Goal: Information Seeking & Learning: Find specific fact

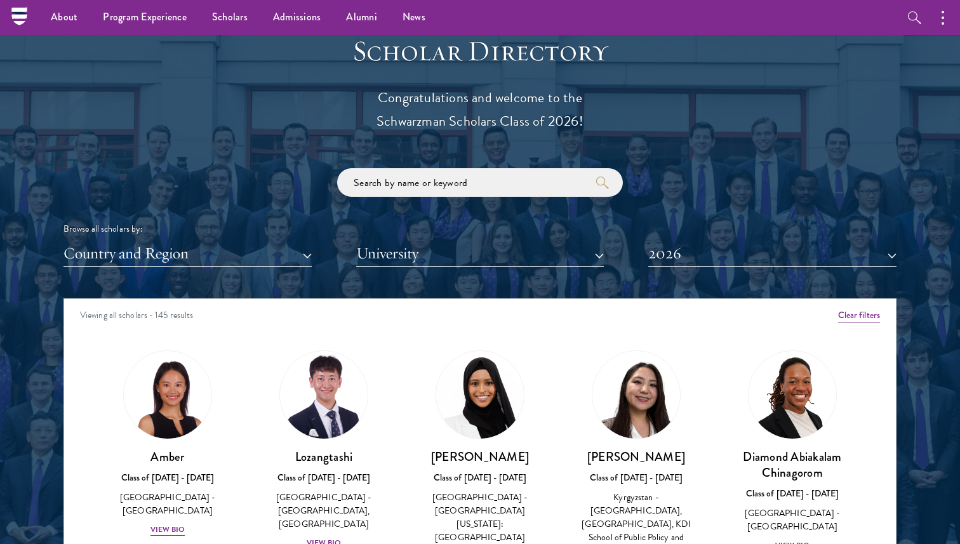
scroll to position [1362, 0]
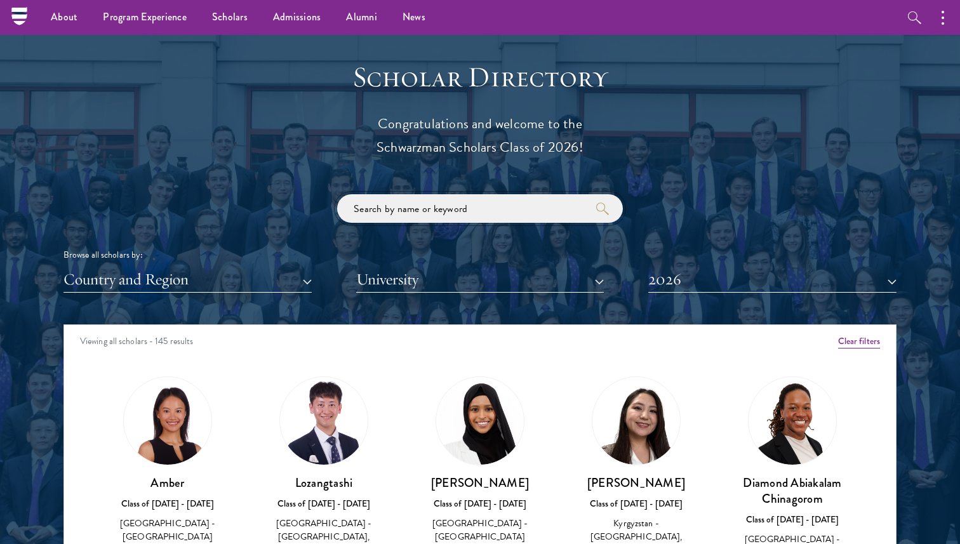
click at [384, 208] on input "search" at bounding box center [480, 208] width 286 height 29
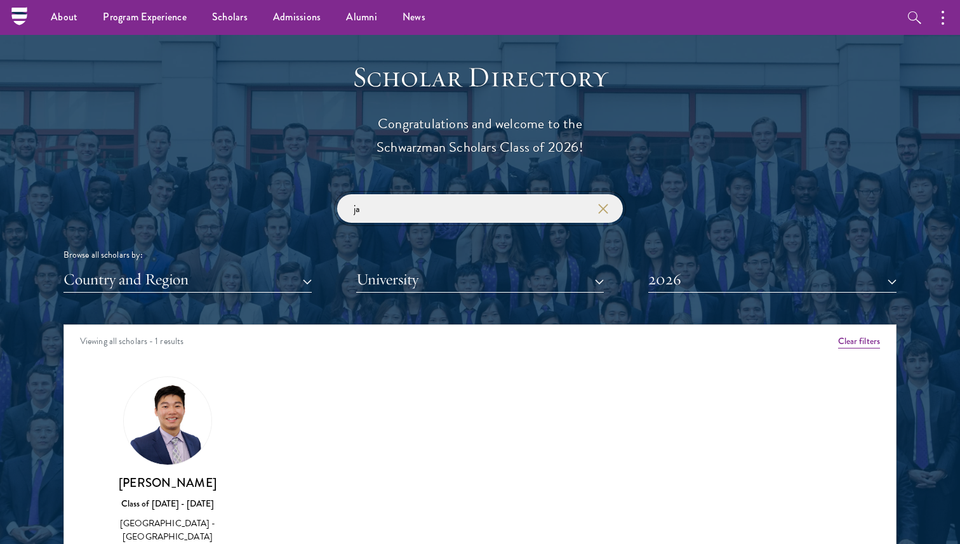
type input "j"
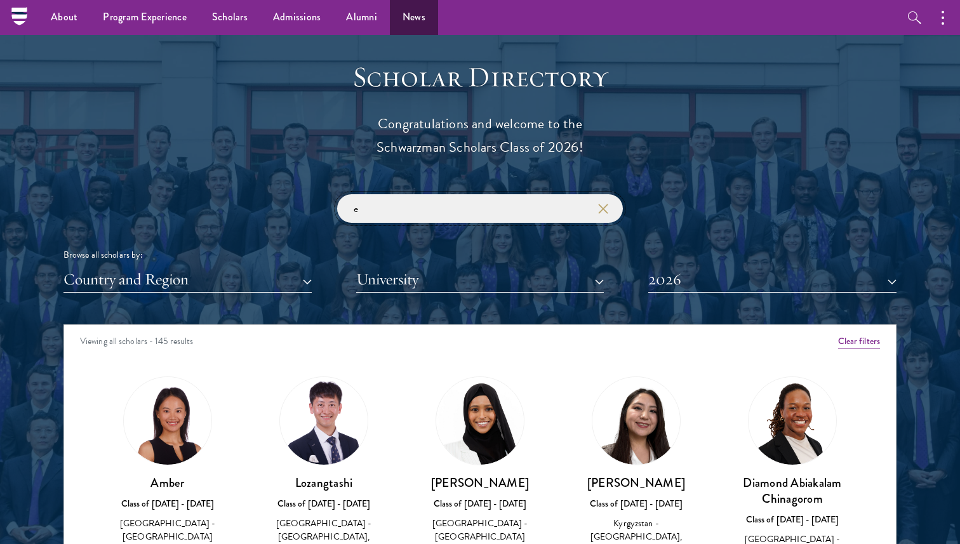
type input "e"
click at [602, 213] on icon "button" at bounding box center [603, 209] width 10 height 10
click at [682, 278] on button "2026" at bounding box center [773, 280] width 248 height 26
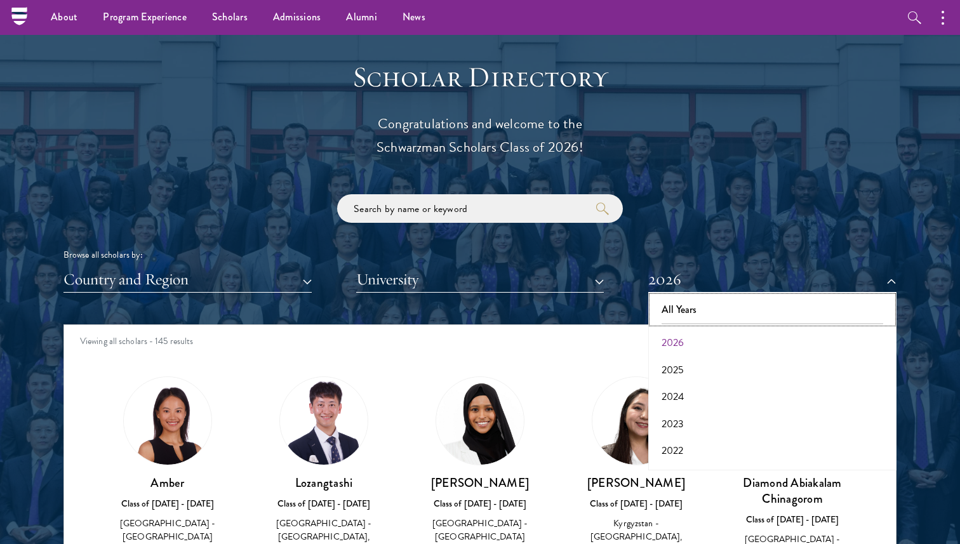
click at [672, 311] on button "All Years" at bounding box center [772, 310] width 241 height 27
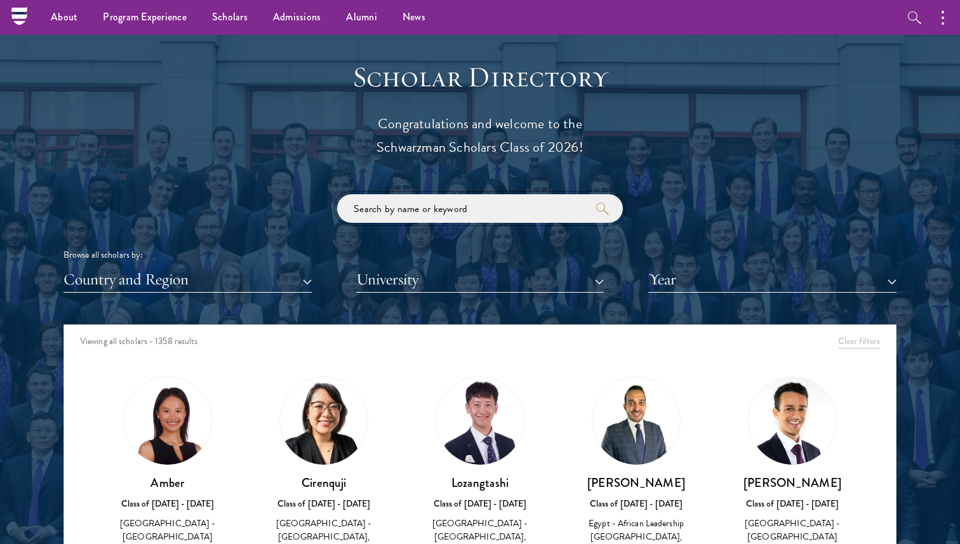
click at [466, 205] on input "search" at bounding box center [480, 208] width 286 height 29
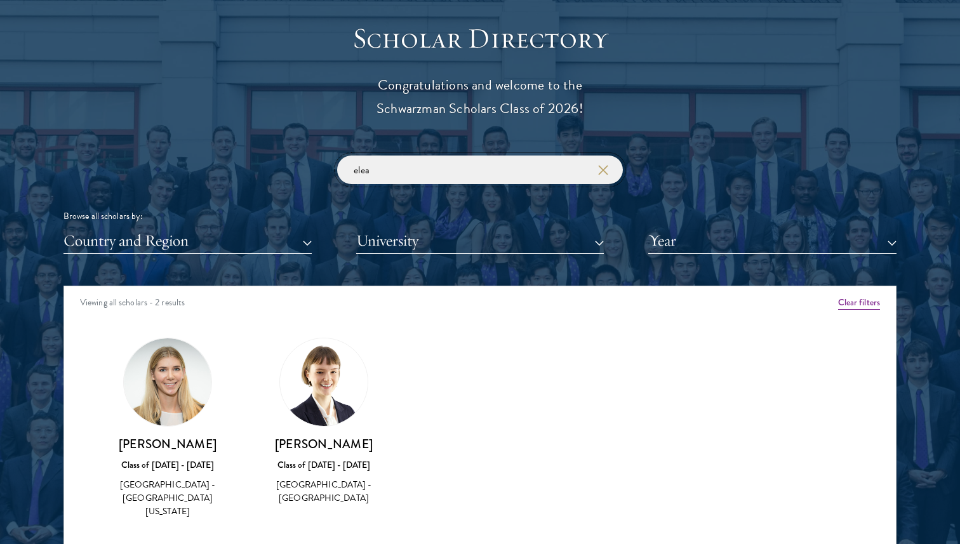
scroll to position [1411, 0]
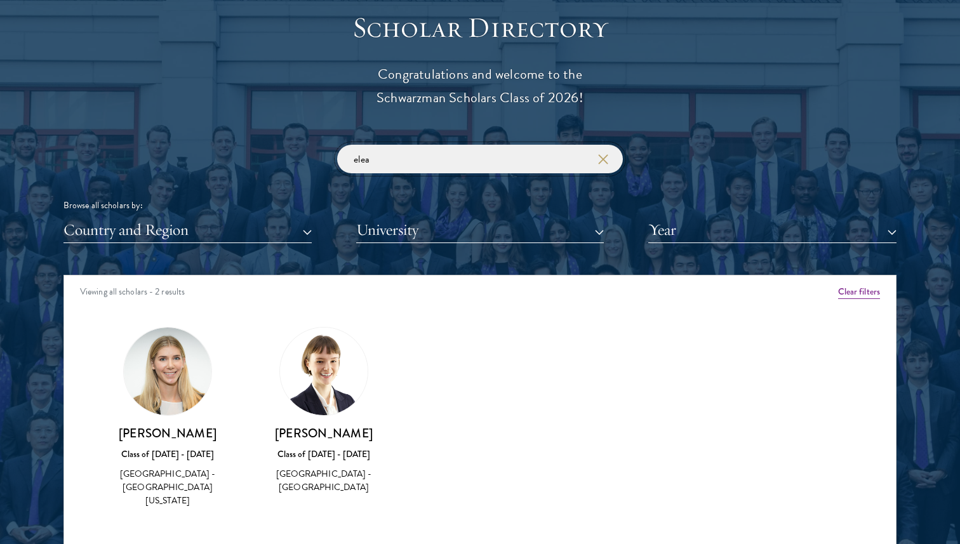
type input "elea"
click at [605, 159] on icon "button" at bounding box center [603, 159] width 10 height 10
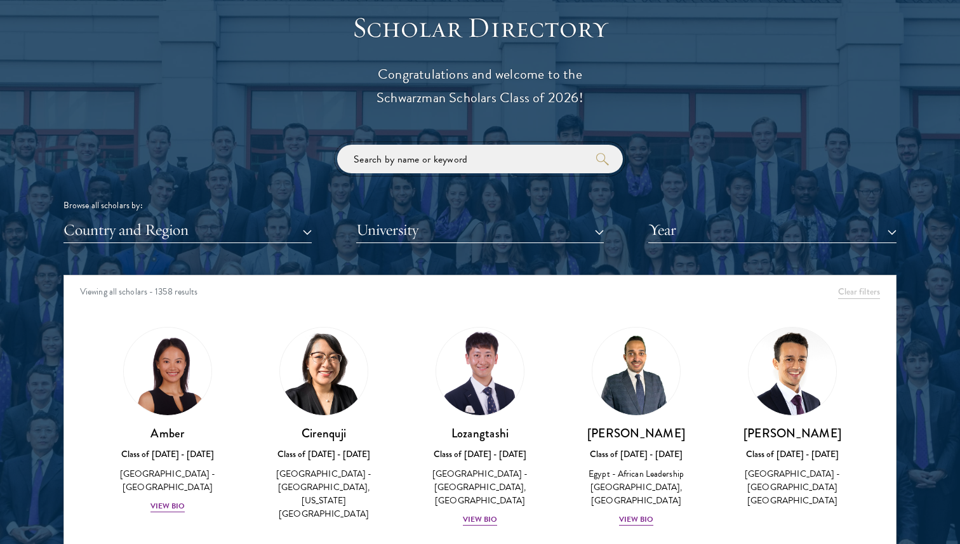
click at [488, 172] on input "search" at bounding box center [480, 159] width 286 height 29
paste input "[PERSON_NAME]"
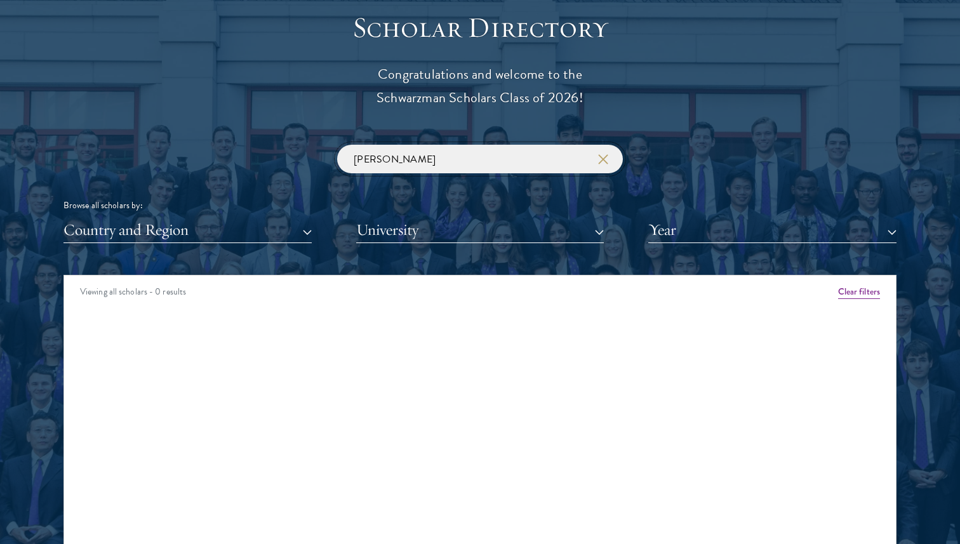
type input "[PERSON_NAME]"
click at [604, 163] on icon "button" at bounding box center [603, 159] width 10 height 10
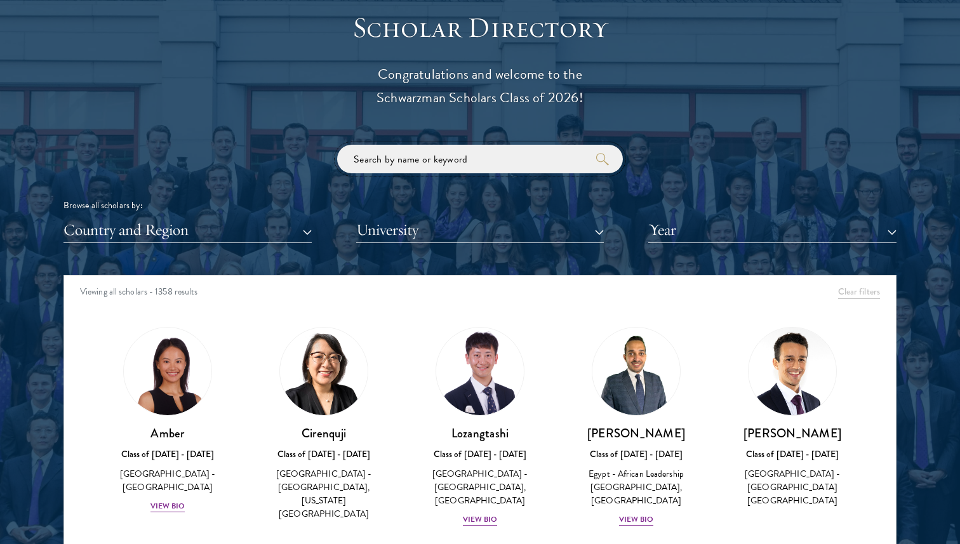
click at [516, 168] on input "search" at bounding box center [480, 159] width 286 height 29
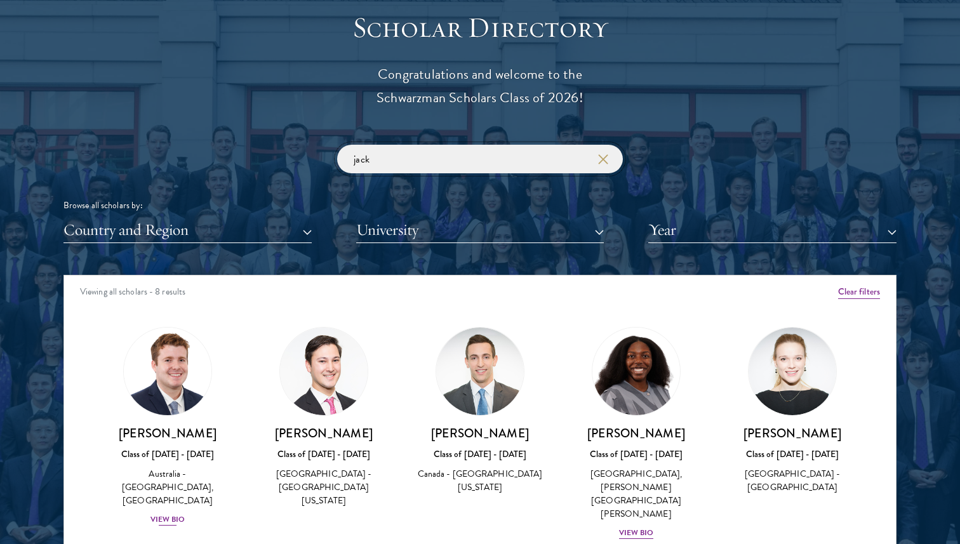
type input "jack"
click at [170, 514] on div "View Bio" at bounding box center [168, 520] width 35 height 12
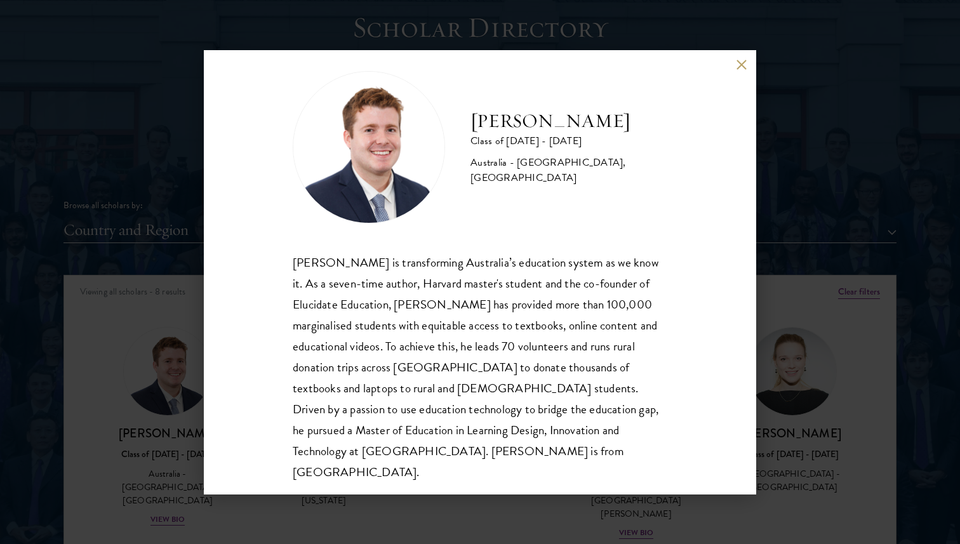
scroll to position [22, 0]
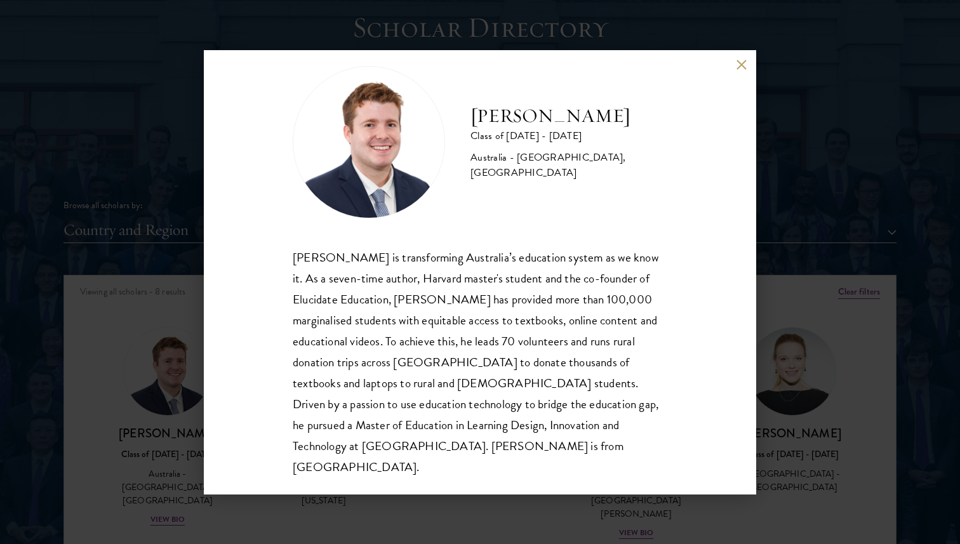
click at [740, 65] on button at bounding box center [741, 65] width 11 height 11
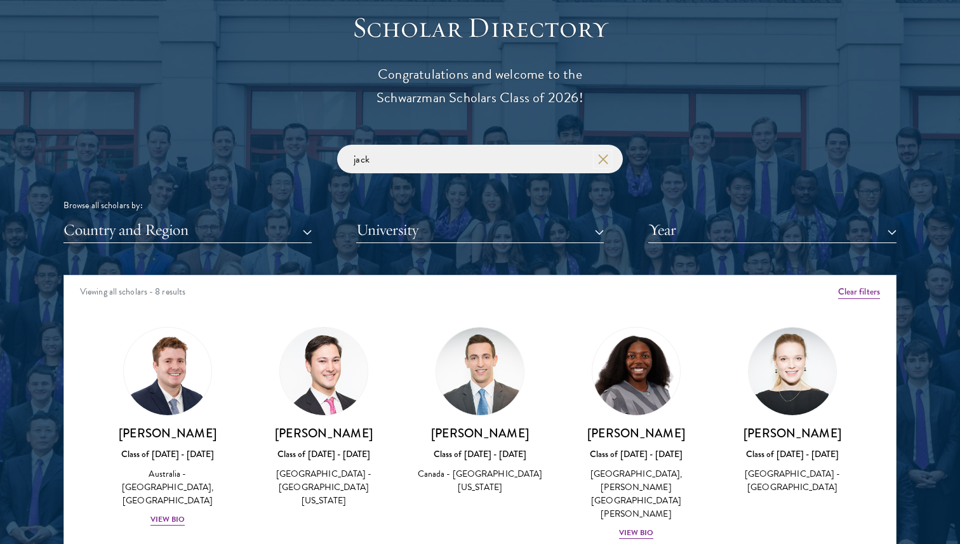
click at [601, 159] on icon "button" at bounding box center [603, 159] width 10 height 10
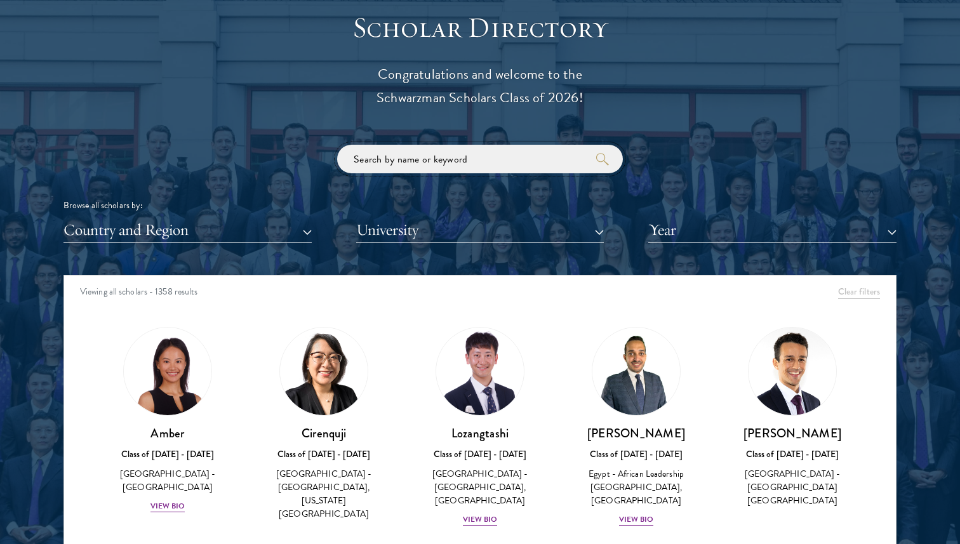
click at [545, 152] on input "search" at bounding box center [480, 159] width 286 height 29
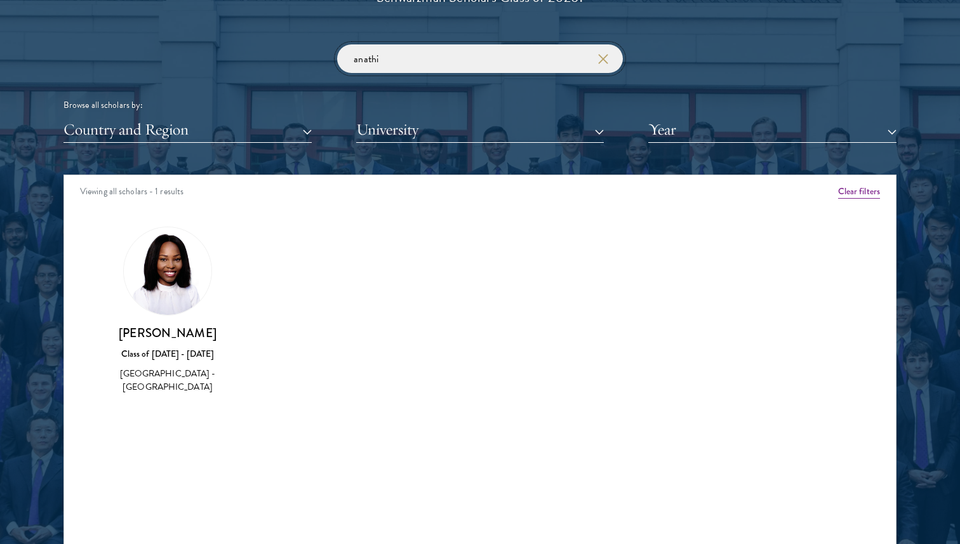
scroll to position [1519, 0]
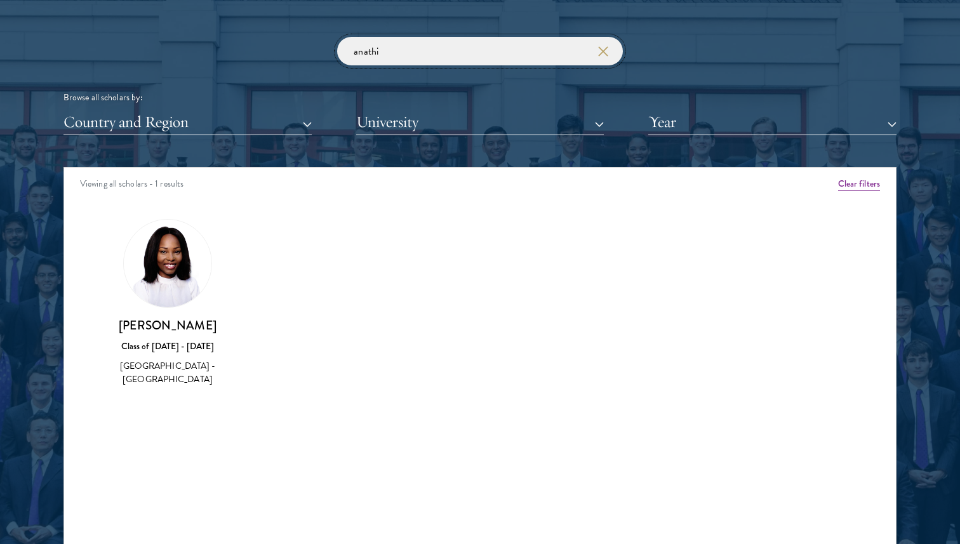
type input "anathi"
click at [176, 276] on img at bounding box center [168, 264] width 88 height 88
click at [168, 339] on div "[PERSON_NAME] Class of [DATE] - [DATE] [GEOGRAPHIC_DATA] - [GEOGRAPHIC_DATA]" at bounding box center [167, 353] width 131 height 70
click at [609, 51] on input "anathi" at bounding box center [480, 51] width 286 height 29
click at [602, 51] on icon "button" at bounding box center [603, 51] width 10 height 10
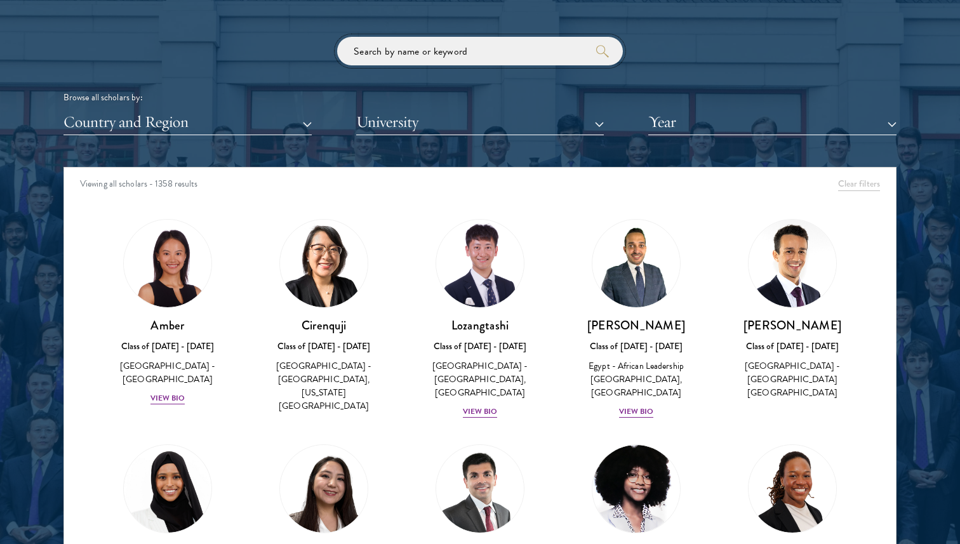
click at [526, 53] on input "search" at bounding box center [480, 51] width 286 height 29
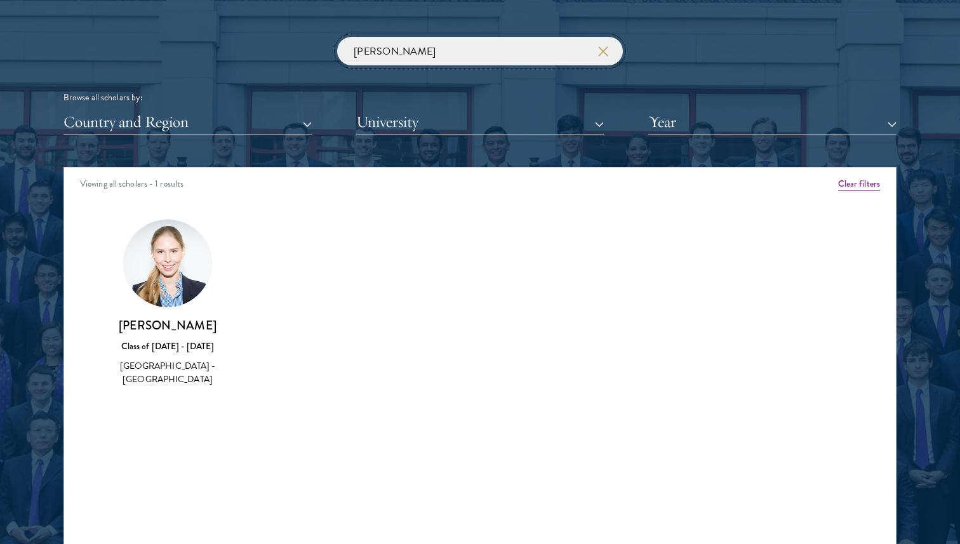
type input "[PERSON_NAME]"
click at [153, 330] on h3 "[PERSON_NAME]" at bounding box center [167, 326] width 131 height 16
drag, startPoint x: 212, startPoint y: 327, endPoint x: 132, endPoint y: 329, distance: 79.4
click at [132, 329] on h3 "[PERSON_NAME]" at bounding box center [167, 326] width 131 height 16
copy h3 "[PERSON_NAME]"
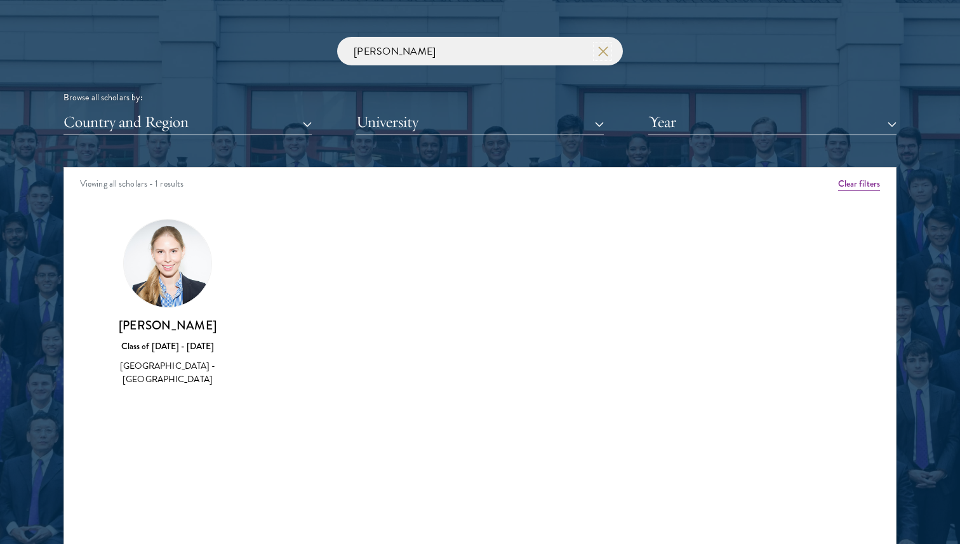
click at [602, 50] on use "button" at bounding box center [603, 51] width 18 height 18
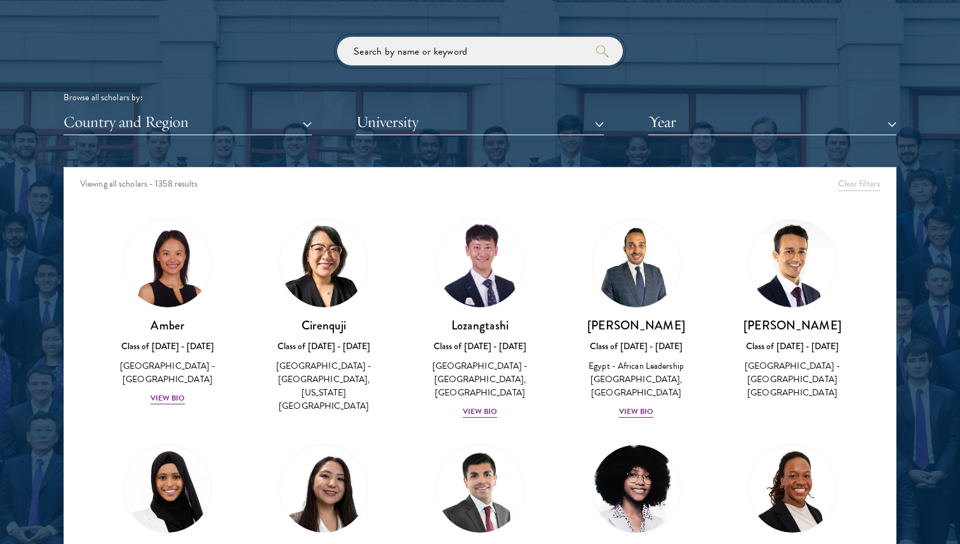
click at [496, 55] on input "search" at bounding box center [480, 51] width 286 height 29
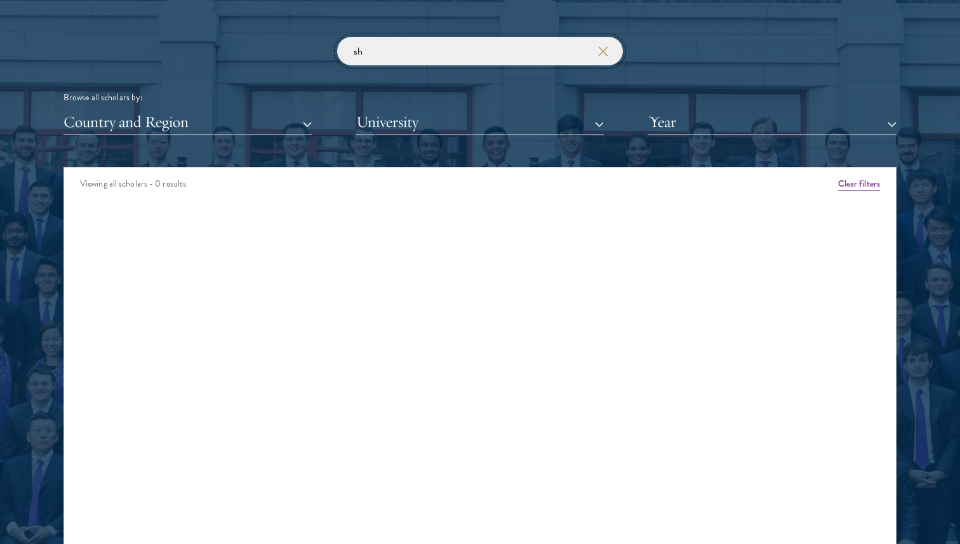
type input "s"
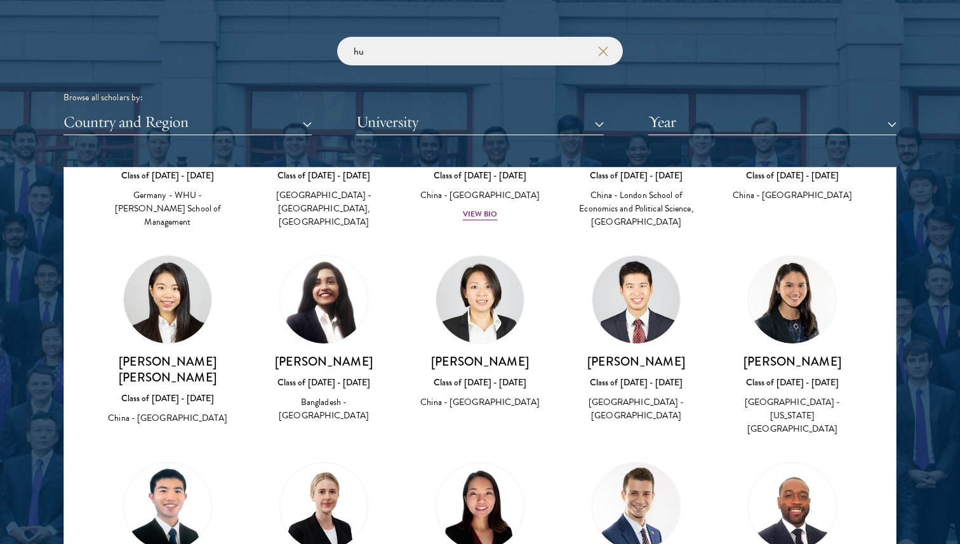
click at [740, 424] on div "[PERSON_NAME] Class of [DATE] - [DATE] [GEOGRAPHIC_DATA] - [US_STATE][GEOGRAPHI…" at bounding box center [793, 346] width 156 height 207
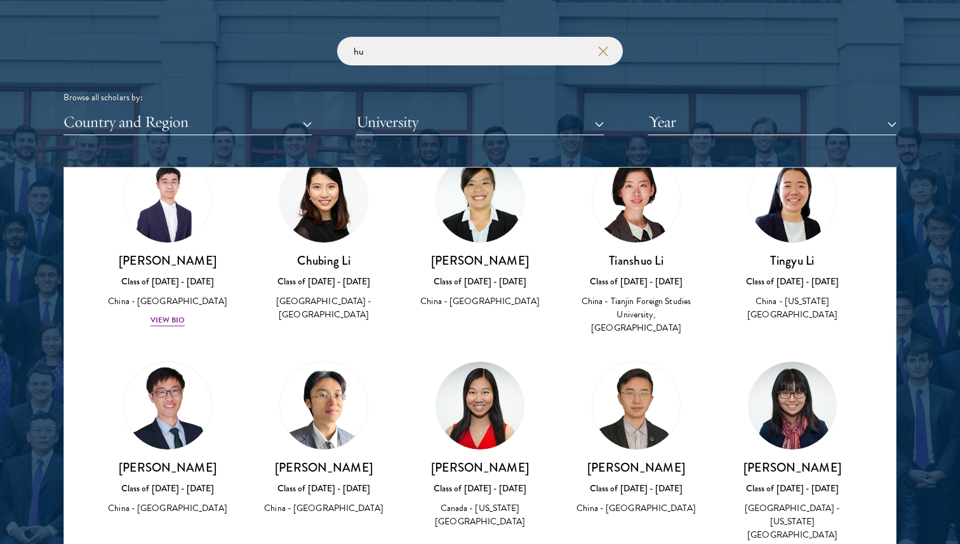
scroll to position [3203, 0]
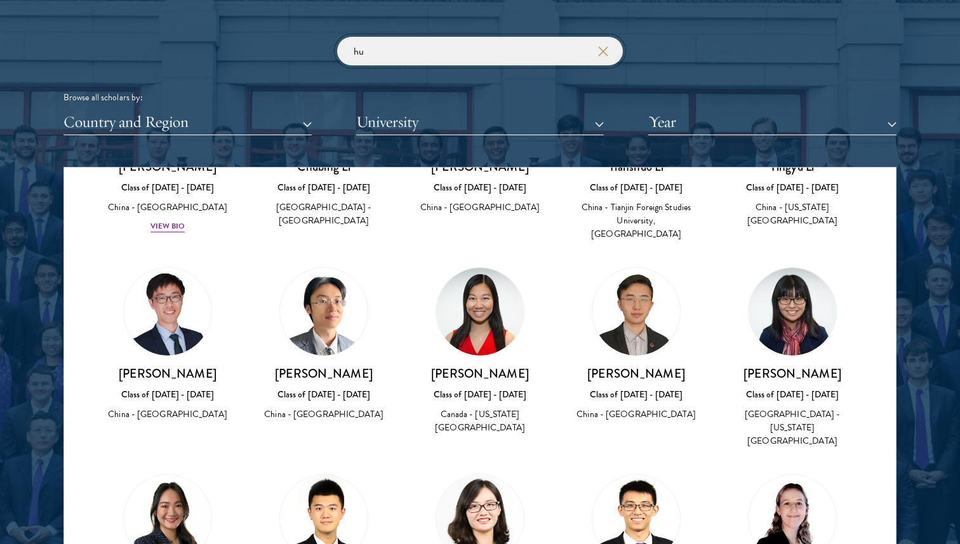
click at [386, 55] on input "hu" at bounding box center [480, 51] width 286 height 29
type input "h"
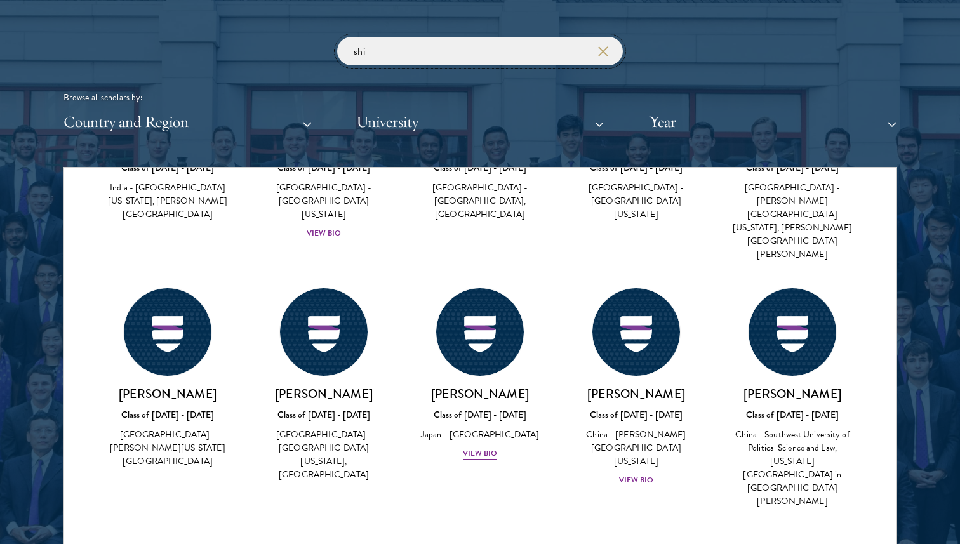
scroll to position [2018, 0]
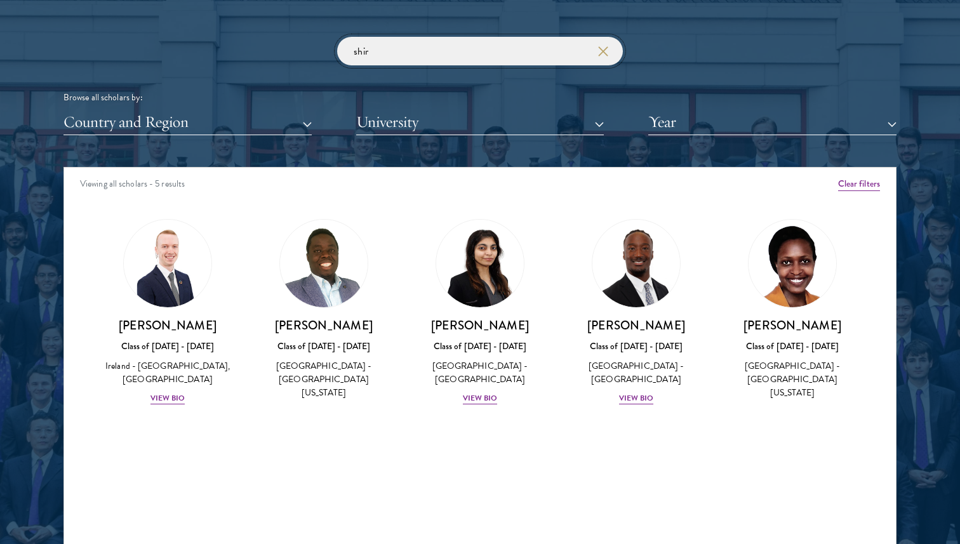
type input "shir"
click at [605, 53] on use "button" at bounding box center [603, 51] width 18 height 18
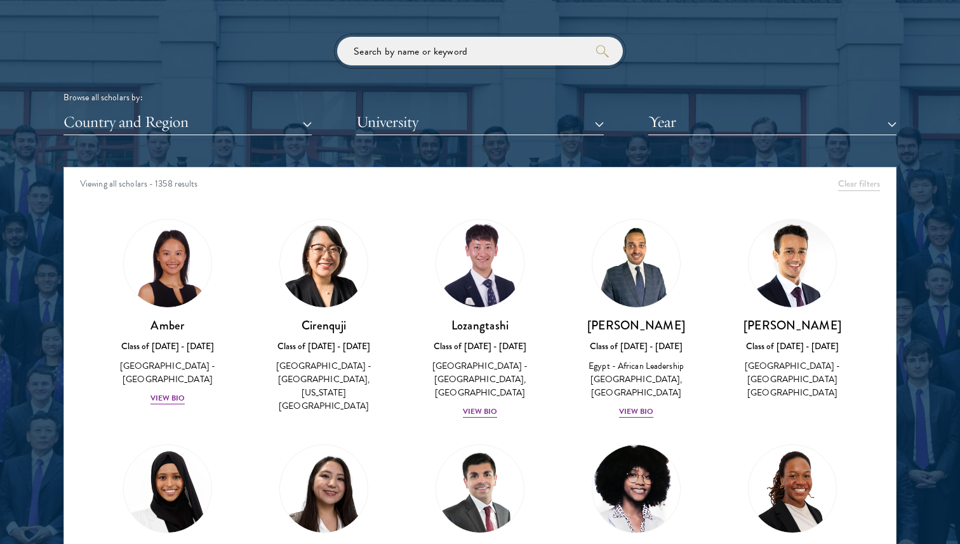
click at [527, 58] on input "search" at bounding box center [480, 51] width 286 height 29
type input "a"
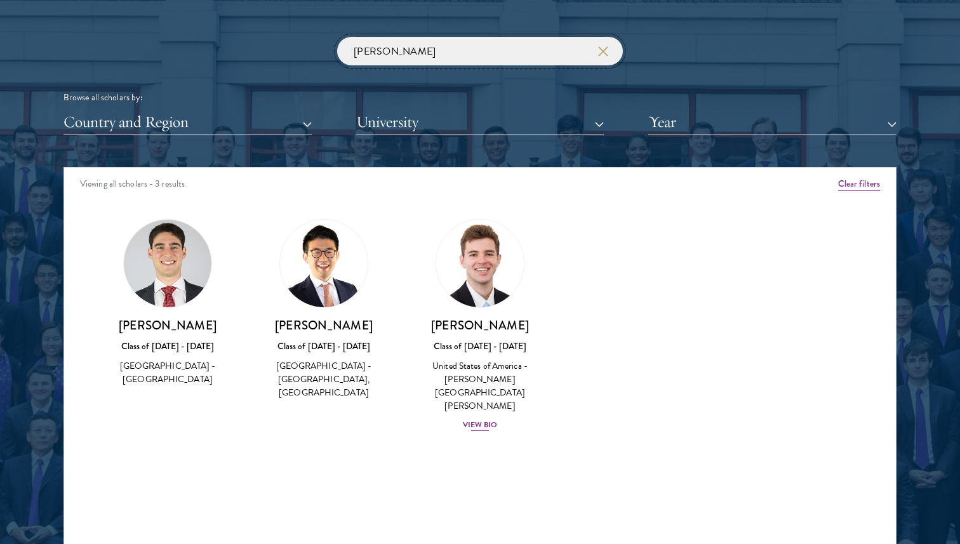
type input "[PERSON_NAME]"
click at [485, 419] on div "View Bio" at bounding box center [480, 425] width 35 height 12
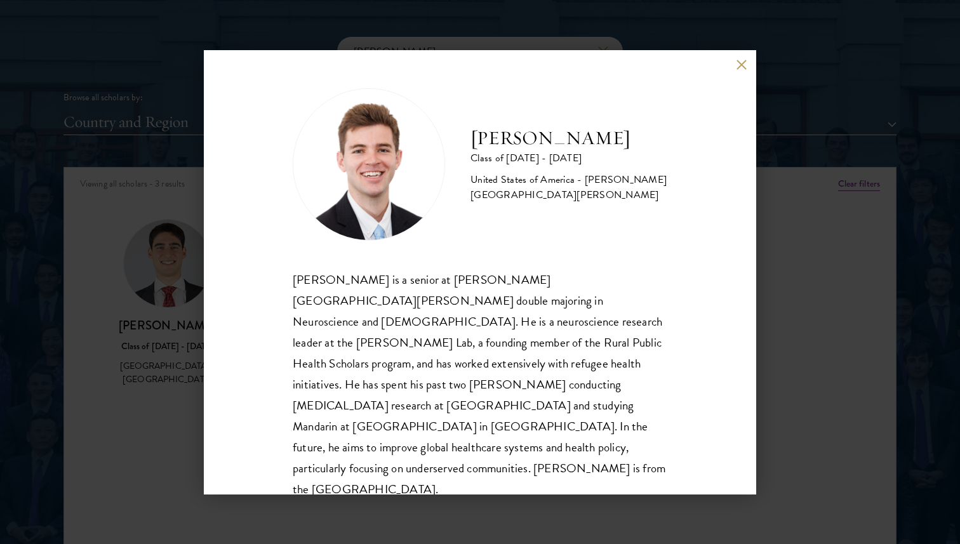
click at [743, 61] on button at bounding box center [741, 65] width 11 height 11
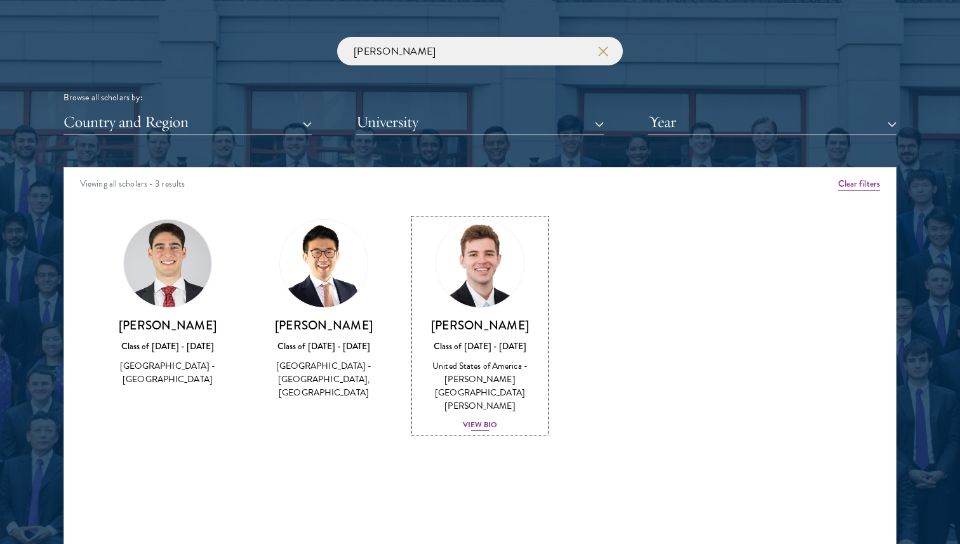
click at [484, 419] on div "View Bio" at bounding box center [480, 425] width 35 height 12
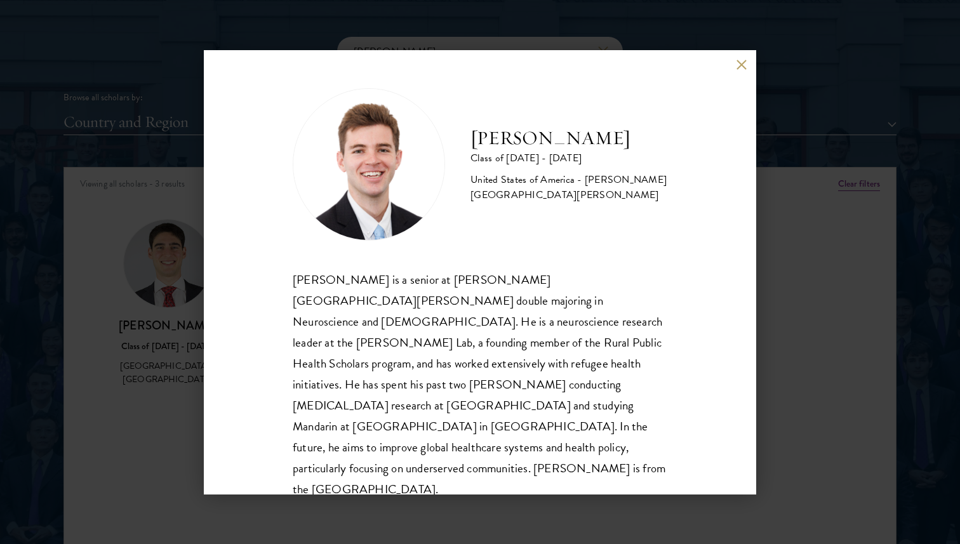
click at [517, 312] on div "[PERSON_NAME] is a senior at [PERSON_NAME][GEOGRAPHIC_DATA][PERSON_NAME] double…" at bounding box center [480, 384] width 375 height 231
click at [736, 67] on div "[PERSON_NAME] Class of [DATE] - [DATE] [GEOGRAPHIC_DATA] - [PERSON_NAME][GEOGRA…" at bounding box center [480, 272] width 553 height 445
drag, startPoint x: 610, startPoint y: 142, endPoint x: 472, endPoint y: 140, distance: 137.9
click at [472, 140] on h2 "[PERSON_NAME]" at bounding box center [569, 138] width 197 height 25
copy h2 "[PERSON_NAME]"
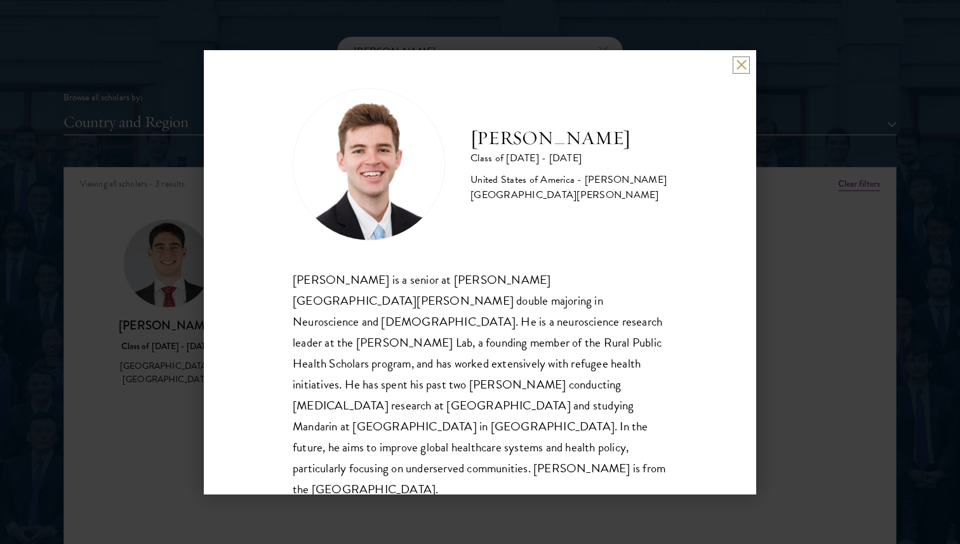
click at [742, 67] on button at bounding box center [741, 65] width 11 height 11
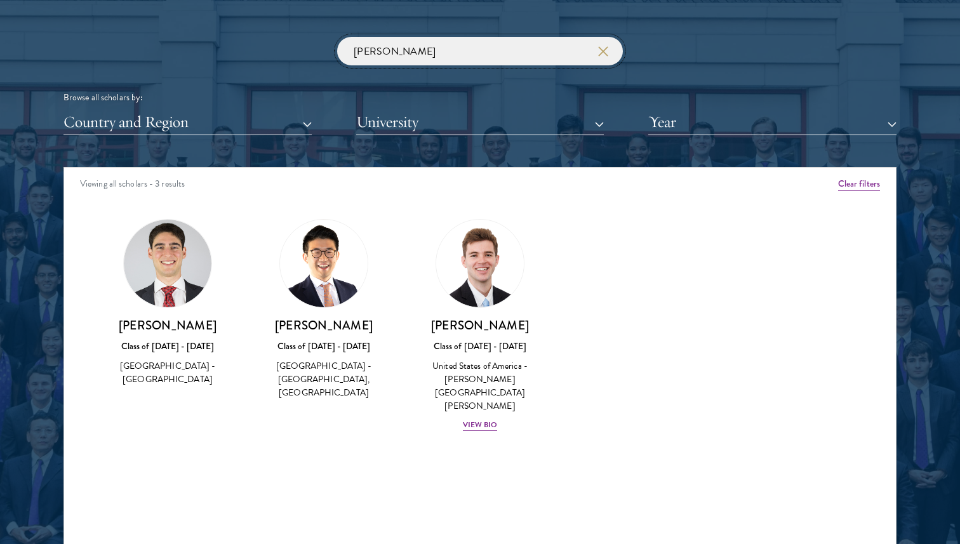
click at [600, 58] on input "[PERSON_NAME]" at bounding box center [480, 51] width 286 height 29
click at [598, 53] on icon "button" at bounding box center [603, 51] width 10 height 10
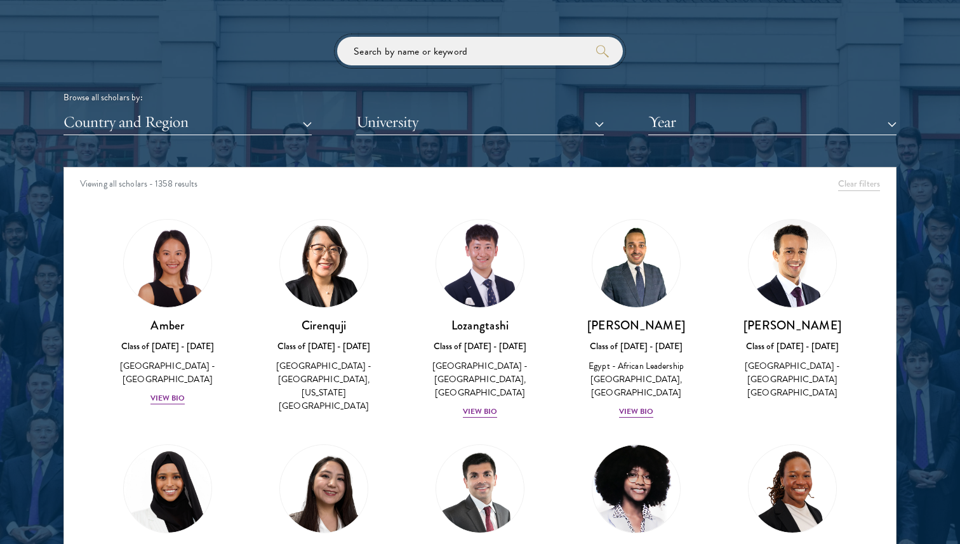
click at [460, 41] on input "search" at bounding box center [480, 51] width 286 height 29
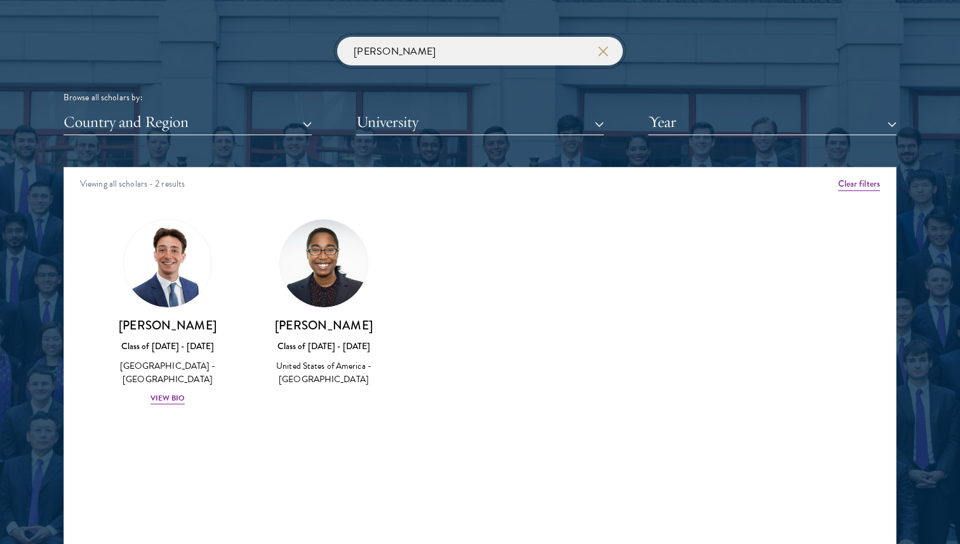
type input "[PERSON_NAME]"
click at [606, 51] on icon "button" at bounding box center [603, 51] width 10 height 10
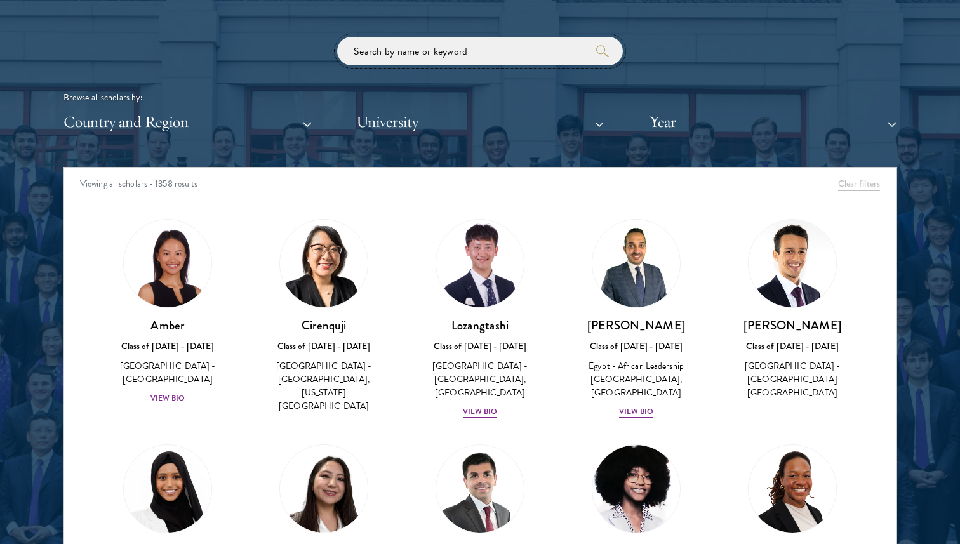
click at [497, 46] on input "search" at bounding box center [480, 51] width 286 height 29
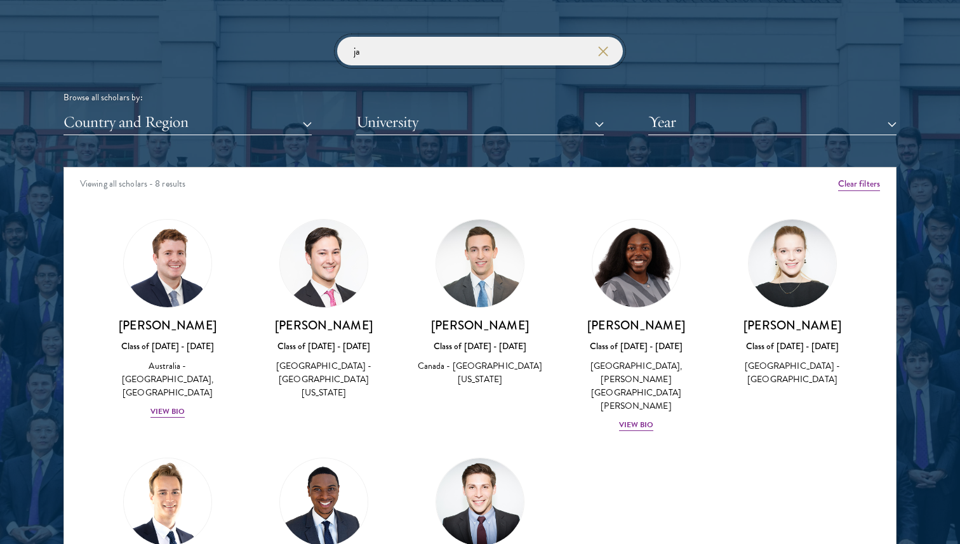
type input "j"
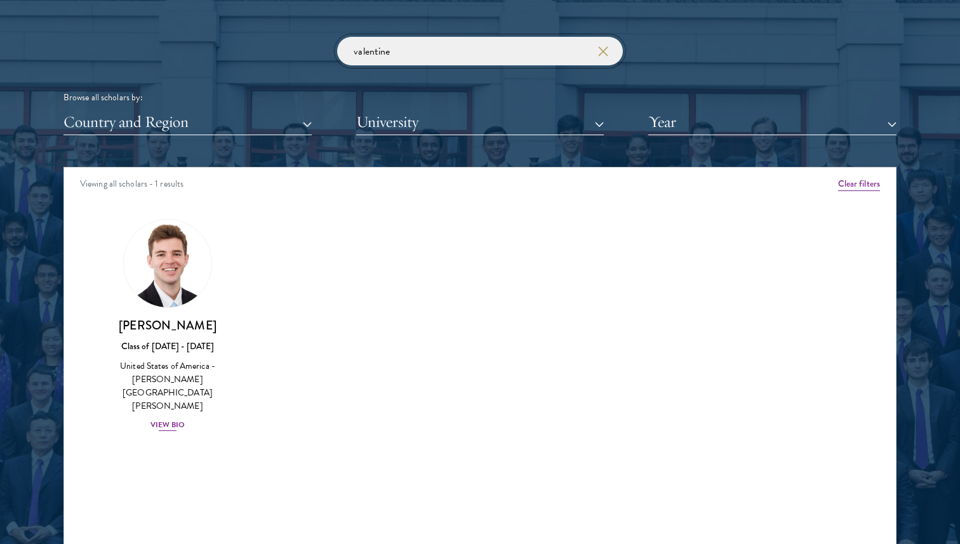
type input "valentine"
click at [171, 419] on div "View Bio" at bounding box center [168, 425] width 35 height 12
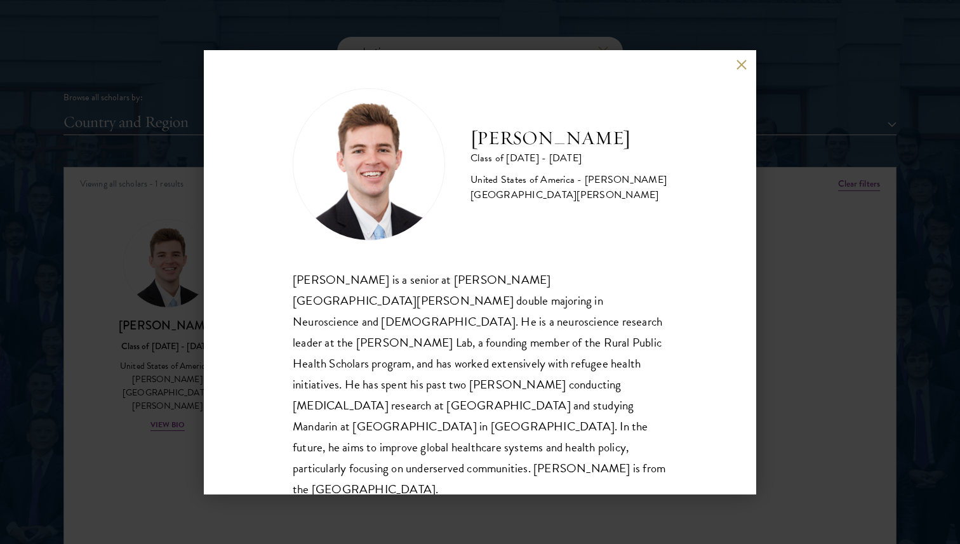
click at [743, 64] on button at bounding box center [741, 65] width 11 height 11
